Goal: Use online tool/utility: Utilize a website feature to perform a specific function

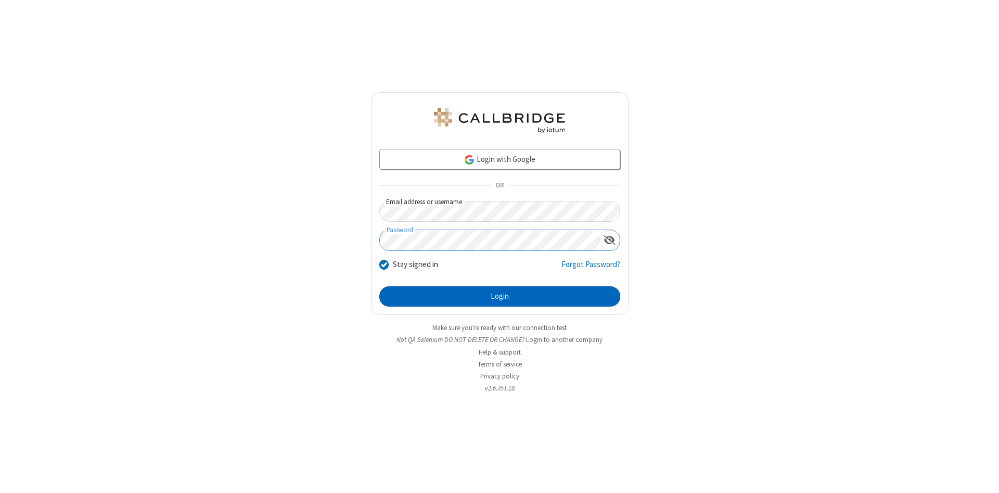
click at [500, 297] on button "Login" at bounding box center [499, 296] width 241 height 21
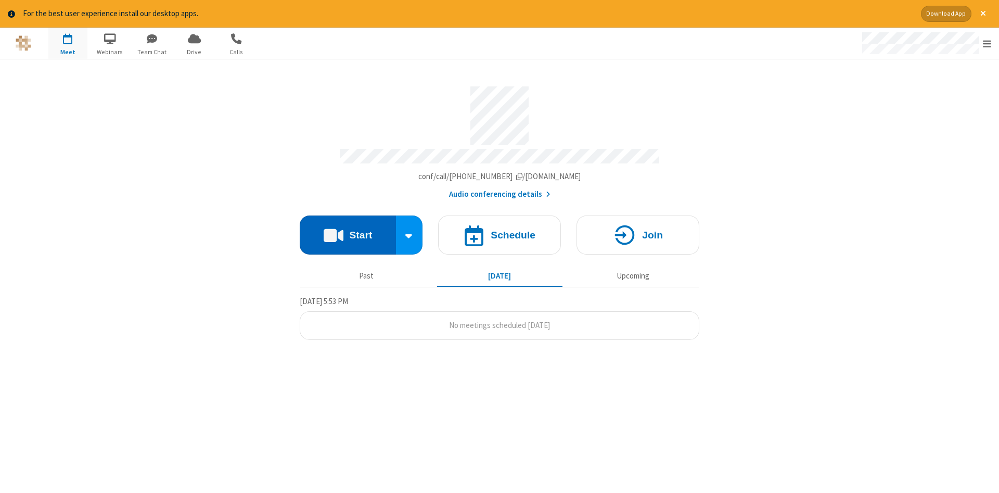
click at [348, 231] on button "Start" at bounding box center [348, 235] width 96 height 39
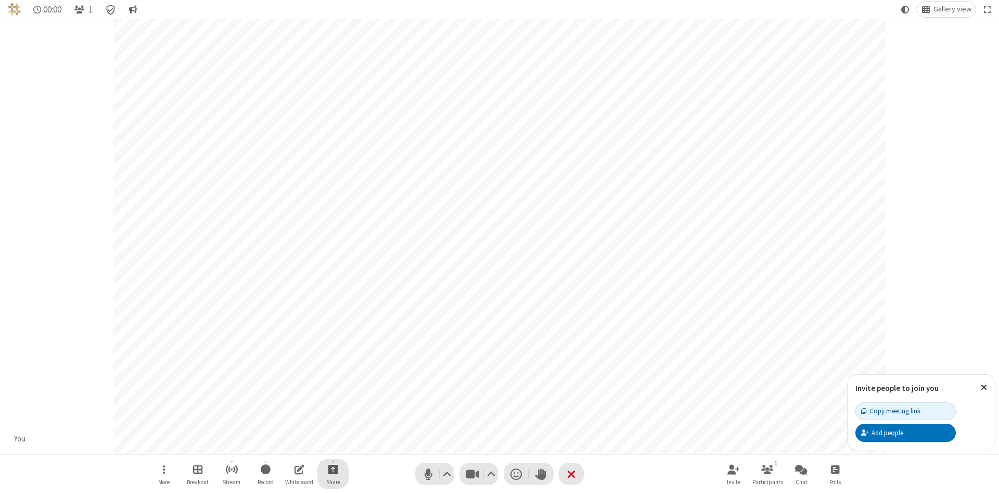
click at [333, 469] on span "Start sharing" at bounding box center [333, 469] width 10 height 13
click at [333, 406] on span "Share additional camera" at bounding box center [339, 407] width 77 height 9
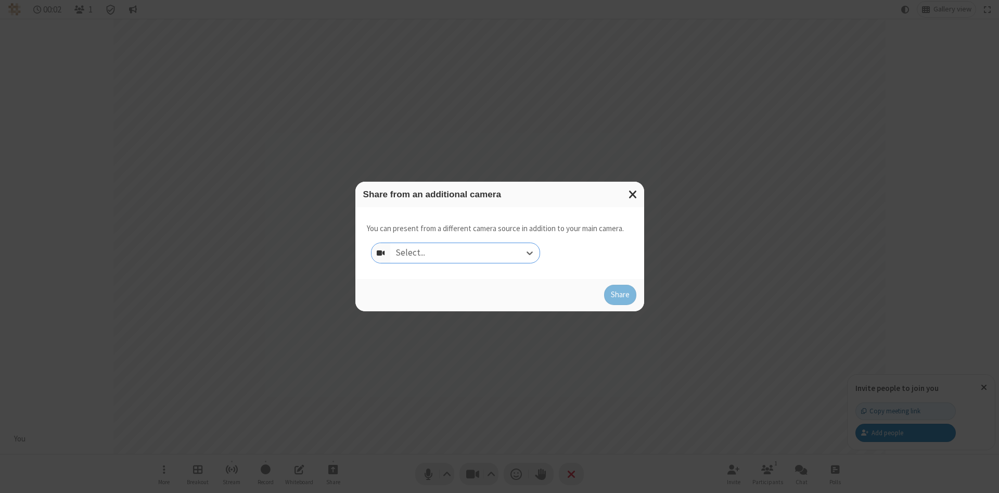
click at [465, 252] on div "Select..." at bounding box center [464, 253] width 149 height 20
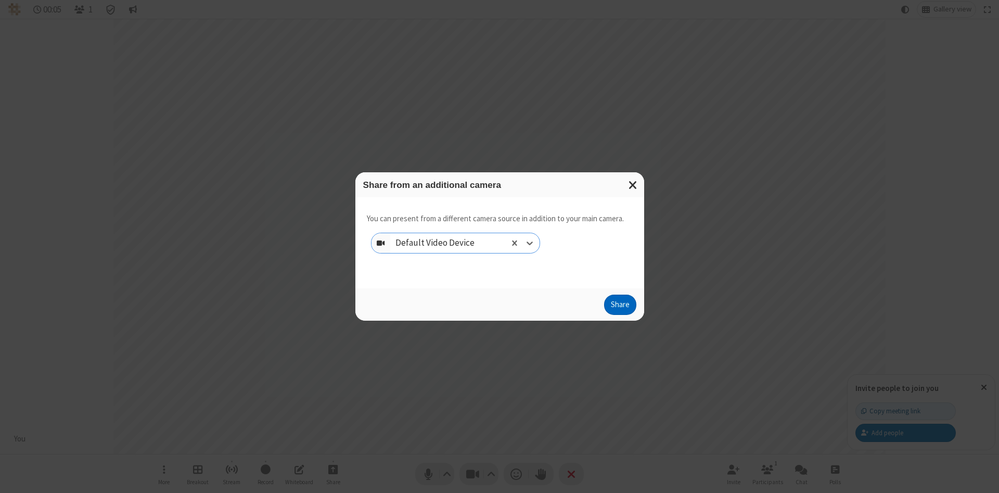
click at [620, 307] on button "Share" at bounding box center [620, 305] width 32 height 21
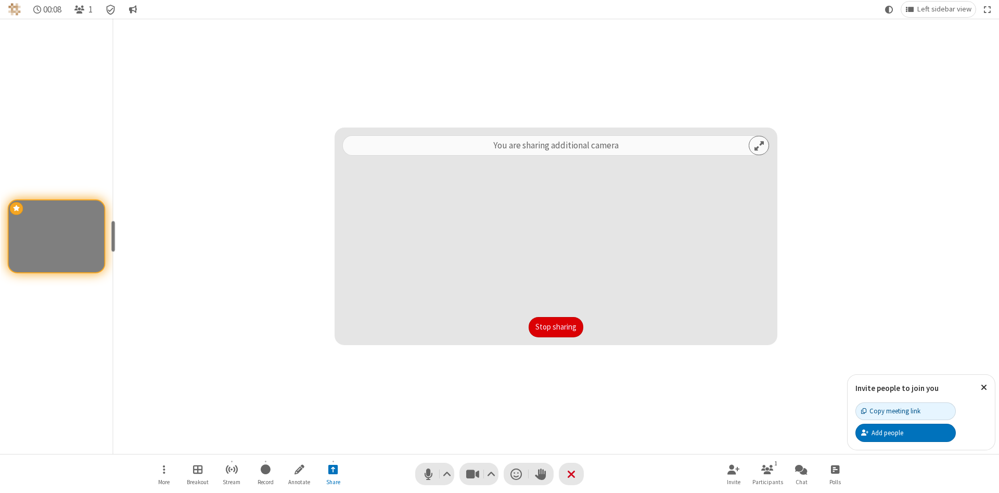
click at [556, 327] on button "Stop sharing" at bounding box center [556, 327] width 55 height 21
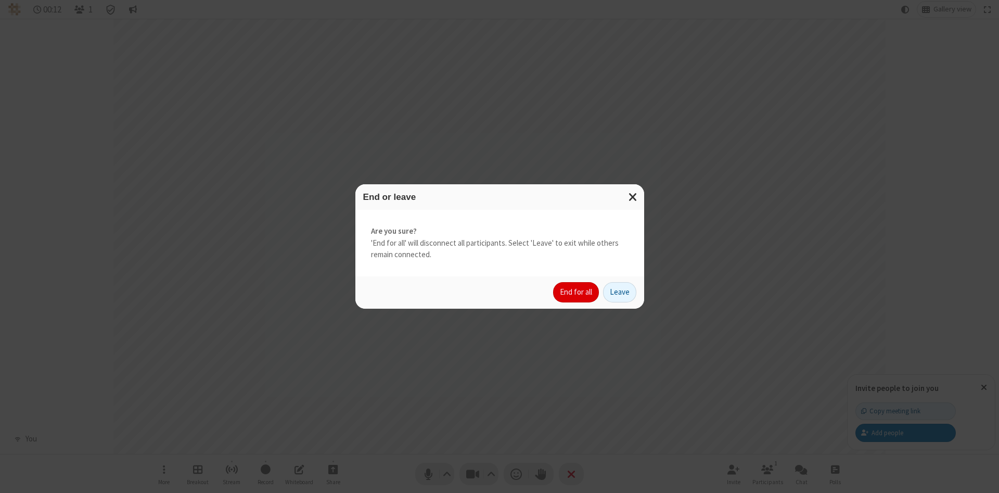
click at [577, 292] on button "End for all" at bounding box center [576, 292] width 46 height 21
